Goal: Communication & Community: Answer question/provide support

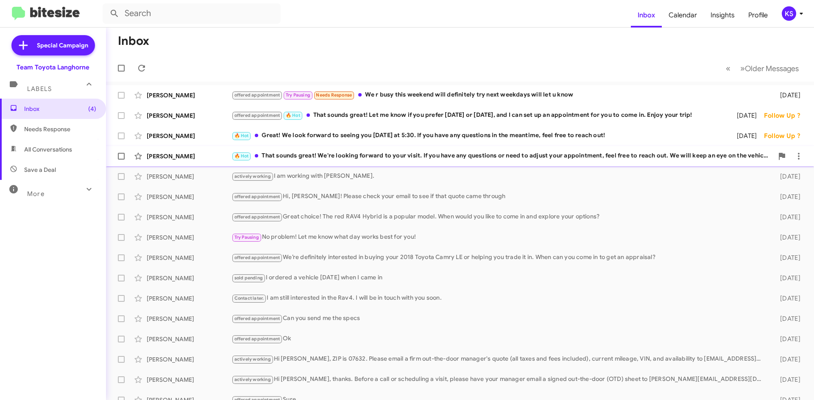
click at [334, 160] on div "🔥 Hot That sounds great! We're looking forward to your visit. If you have any q…" at bounding box center [502, 156] width 542 height 10
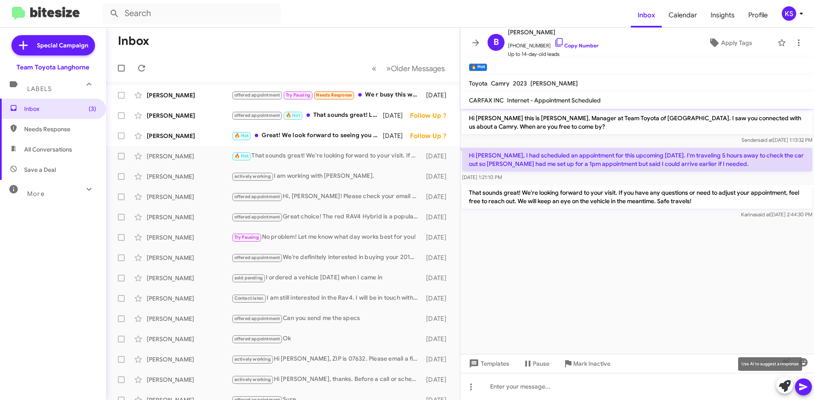
click at [784, 385] on icon at bounding box center [784, 387] width 12 height 12
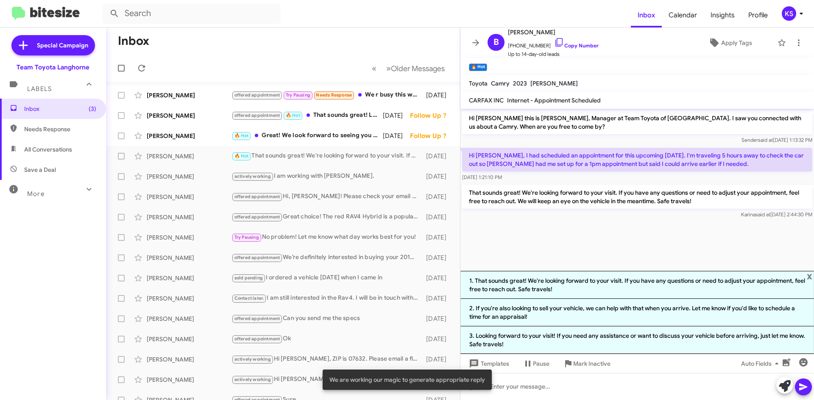
click at [599, 235] on cdk-virtual-scroll-viewport "Hi [PERSON_NAME] this is [PERSON_NAME], Manager at Team Toyota of [GEOGRAPHIC_D…" at bounding box center [636, 190] width 353 height 162
click at [811, 276] on span "x" at bounding box center [809, 276] width 6 height 10
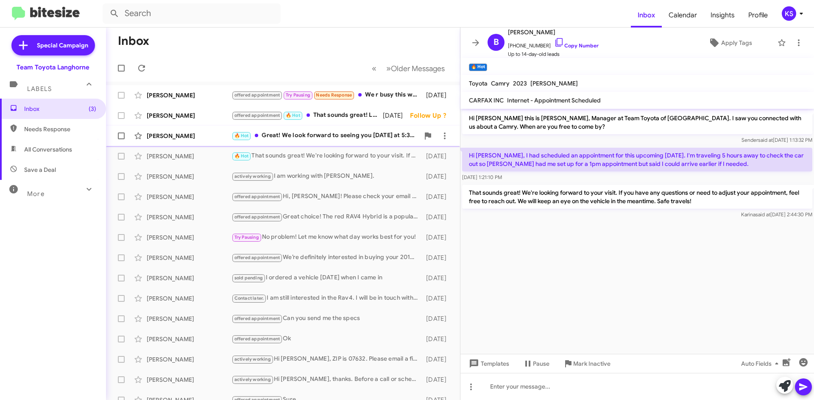
click at [322, 134] on div "🔥 Hot Great! We look forward to seeing you [DATE] at 5:30. If you have any ques…" at bounding box center [325, 136] width 188 height 10
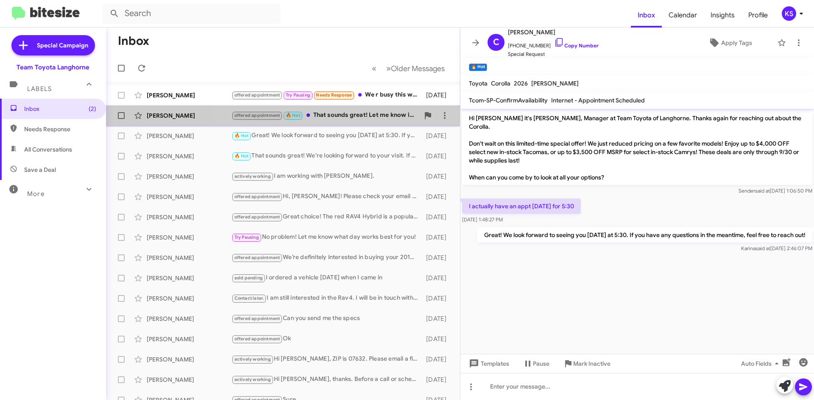
click at [341, 114] on div "offered appointment 🔥 Hot That sounds great! Let me know if you prefer [DATE] o…" at bounding box center [325, 116] width 188 height 10
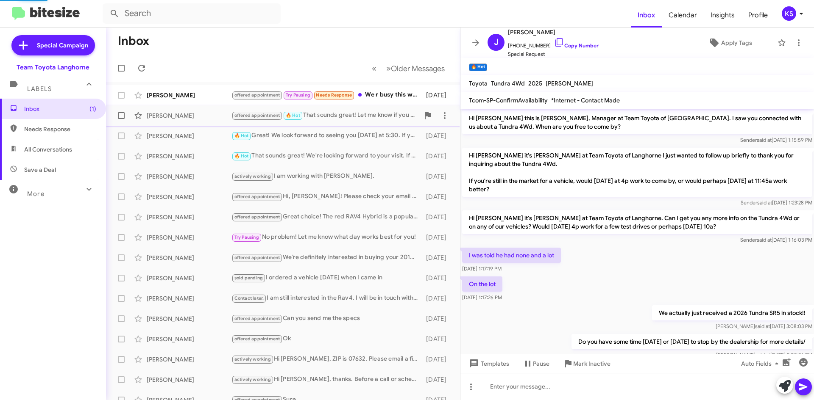
scroll to position [254, 0]
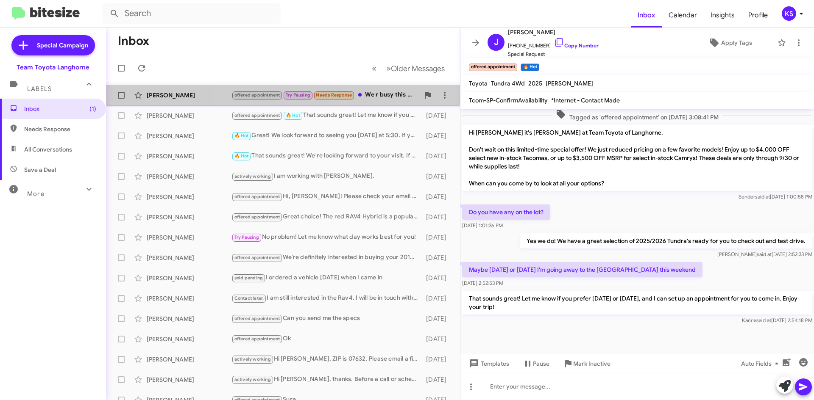
click at [367, 97] on div "offered appointment Try Pausing Needs Response We r busy this weekend will defi…" at bounding box center [325, 95] width 188 height 10
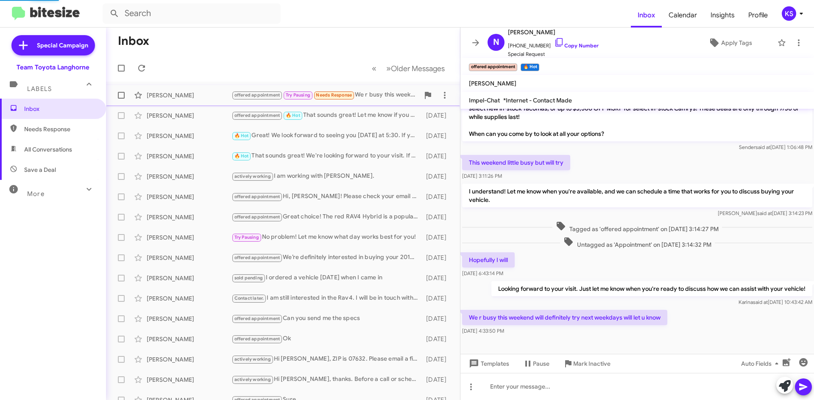
scroll to position [35, 0]
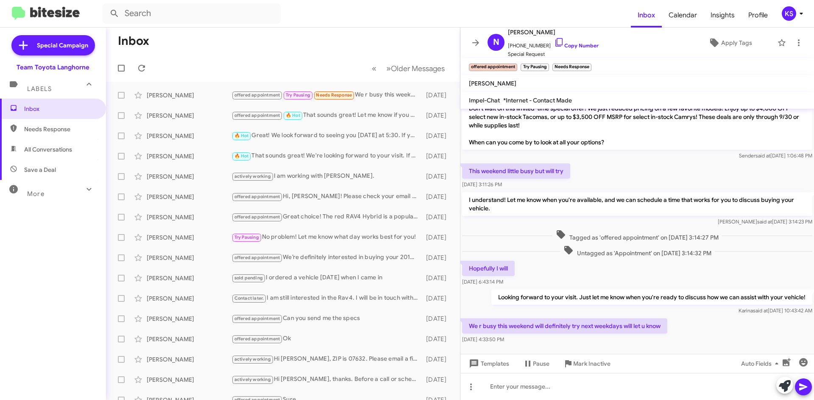
click at [56, 147] on span "All Conversations" at bounding box center [48, 149] width 48 height 8
type input "in:all-conversations"
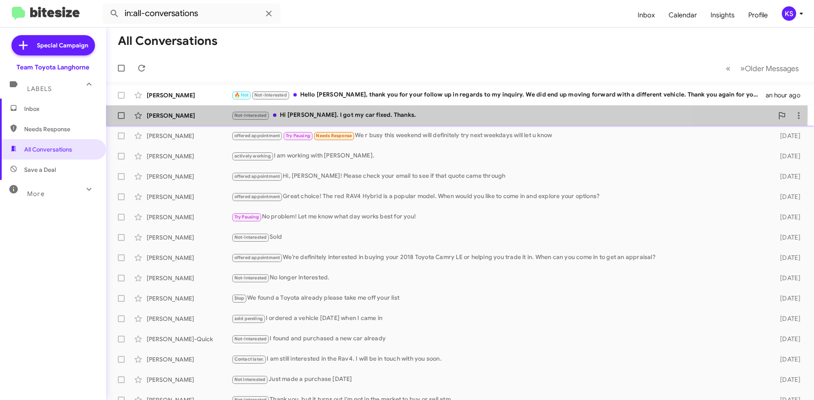
click at [372, 113] on div "Not-Interested Hi [PERSON_NAME]. I got my car fixed. Thanks." at bounding box center [502, 116] width 542 height 10
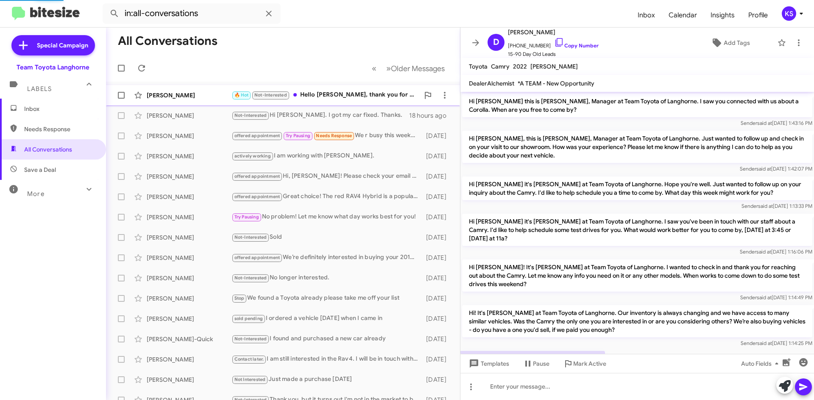
scroll to position [48, 0]
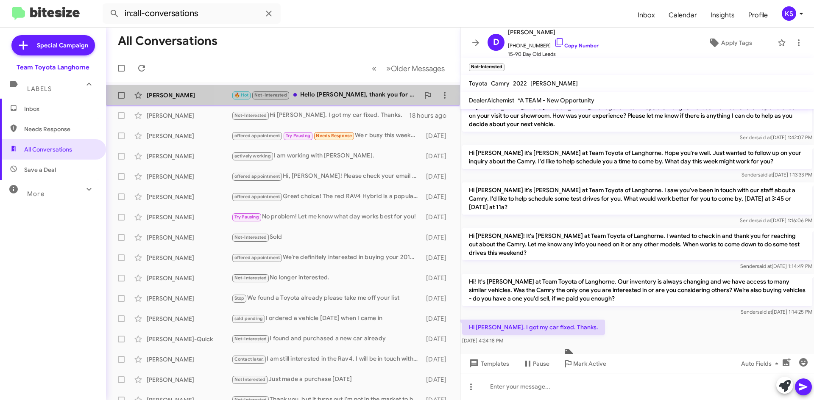
click at [340, 100] on div "🔥 Hot Not-Interested Hello [PERSON_NAME], thank you for your follow up in regar…" at bounding box center [325, 95] width 188 height 10
